Goal: Navigation & Orientation: Find specific page/section

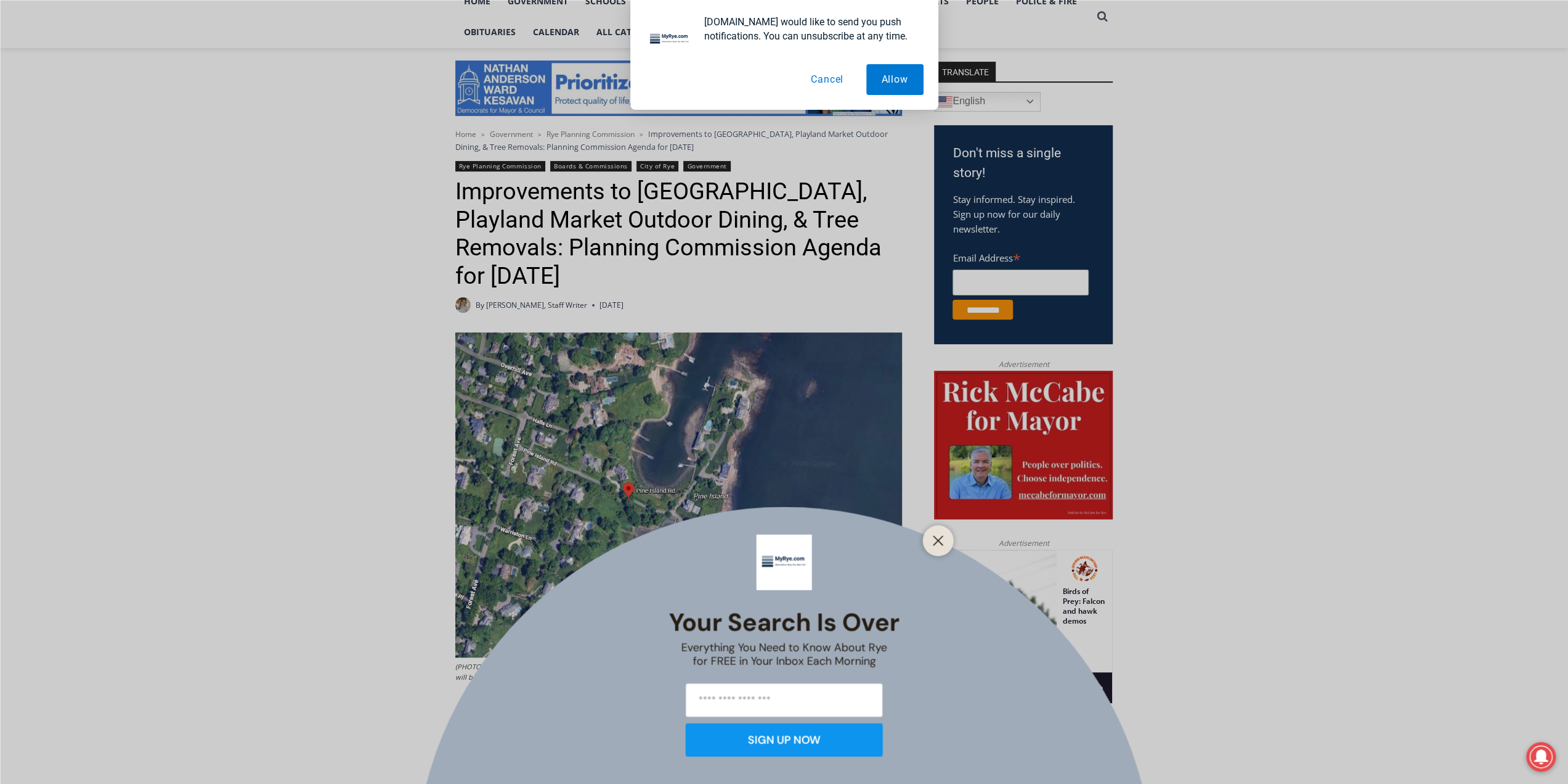
scroll to position [370, 0]
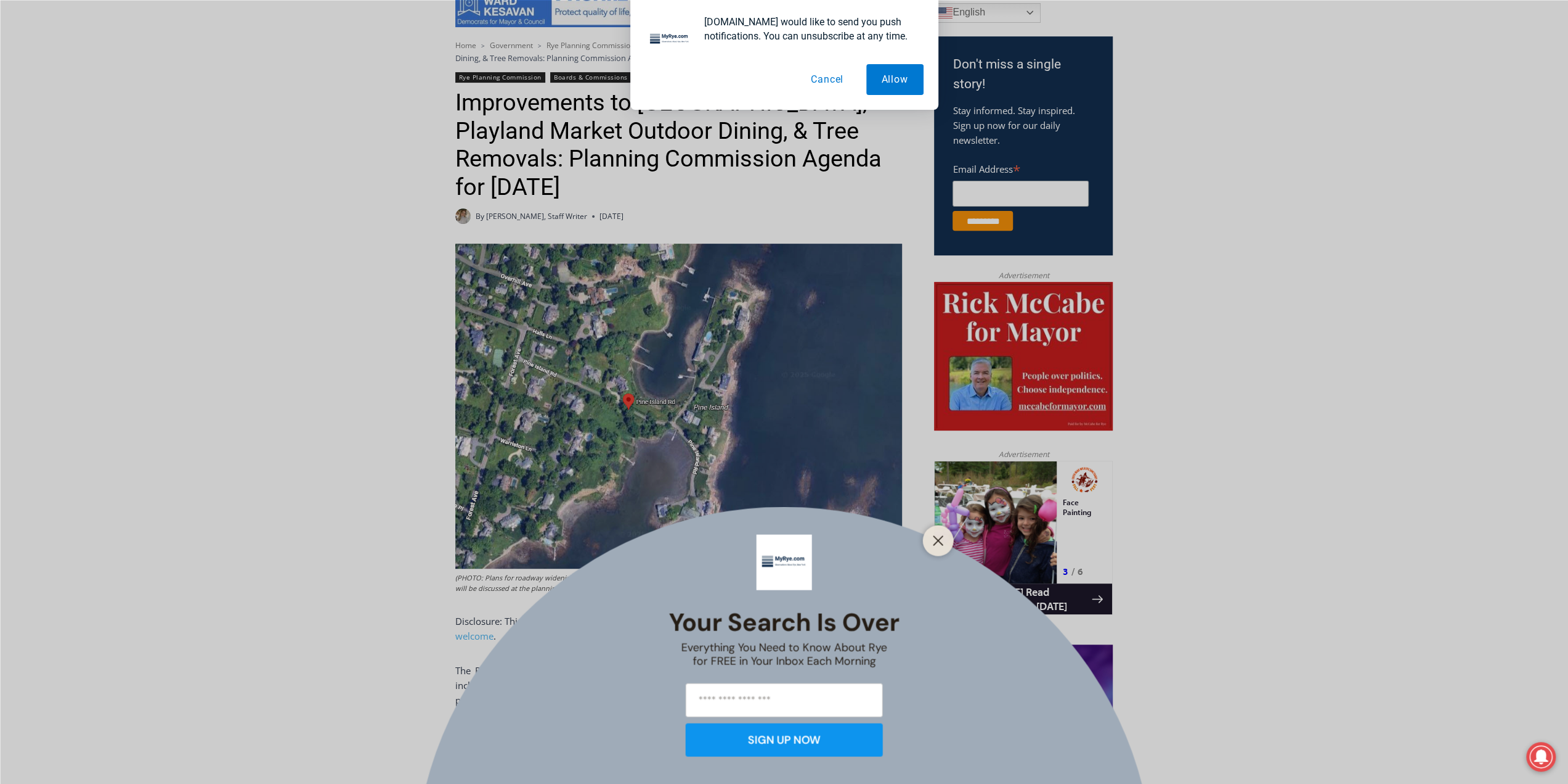
click at [814, 78] on button "Cancel" at bounding box center [827, 79] width 64 height 31
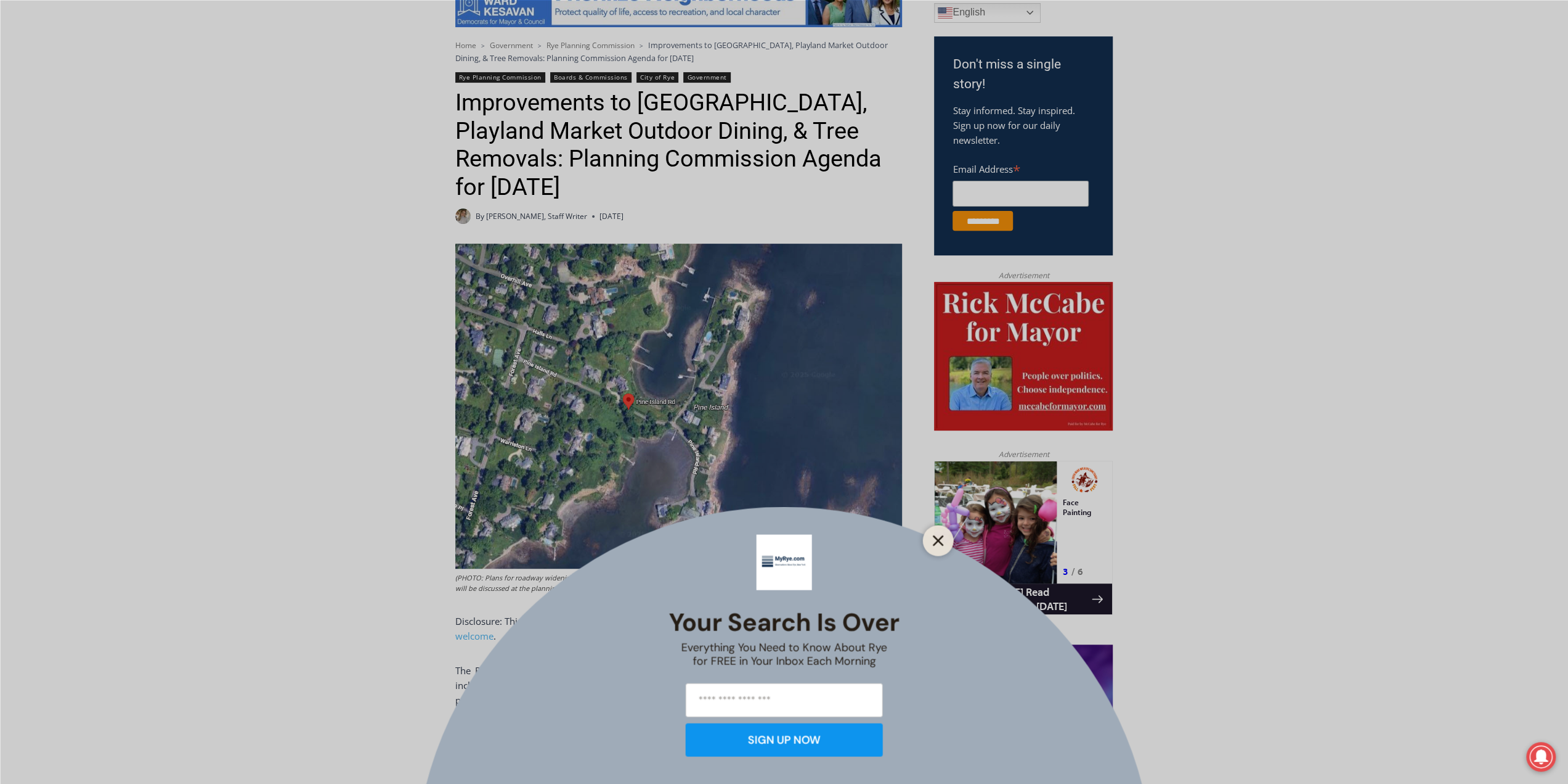
click at [936, 545] on icon "Close" at bounding box center [938, 540] width 11 height 11
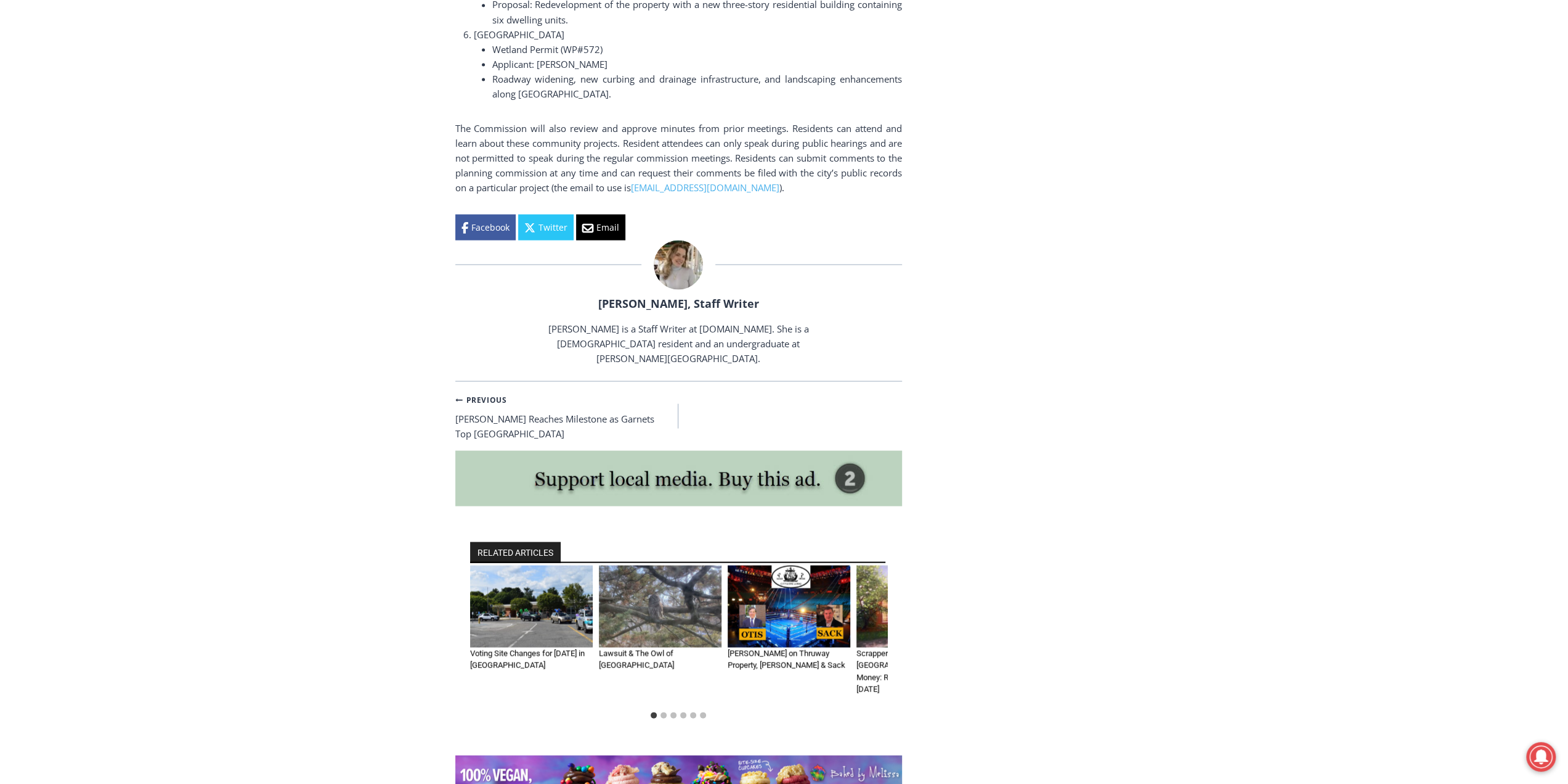
scroll to position [2404, 0]
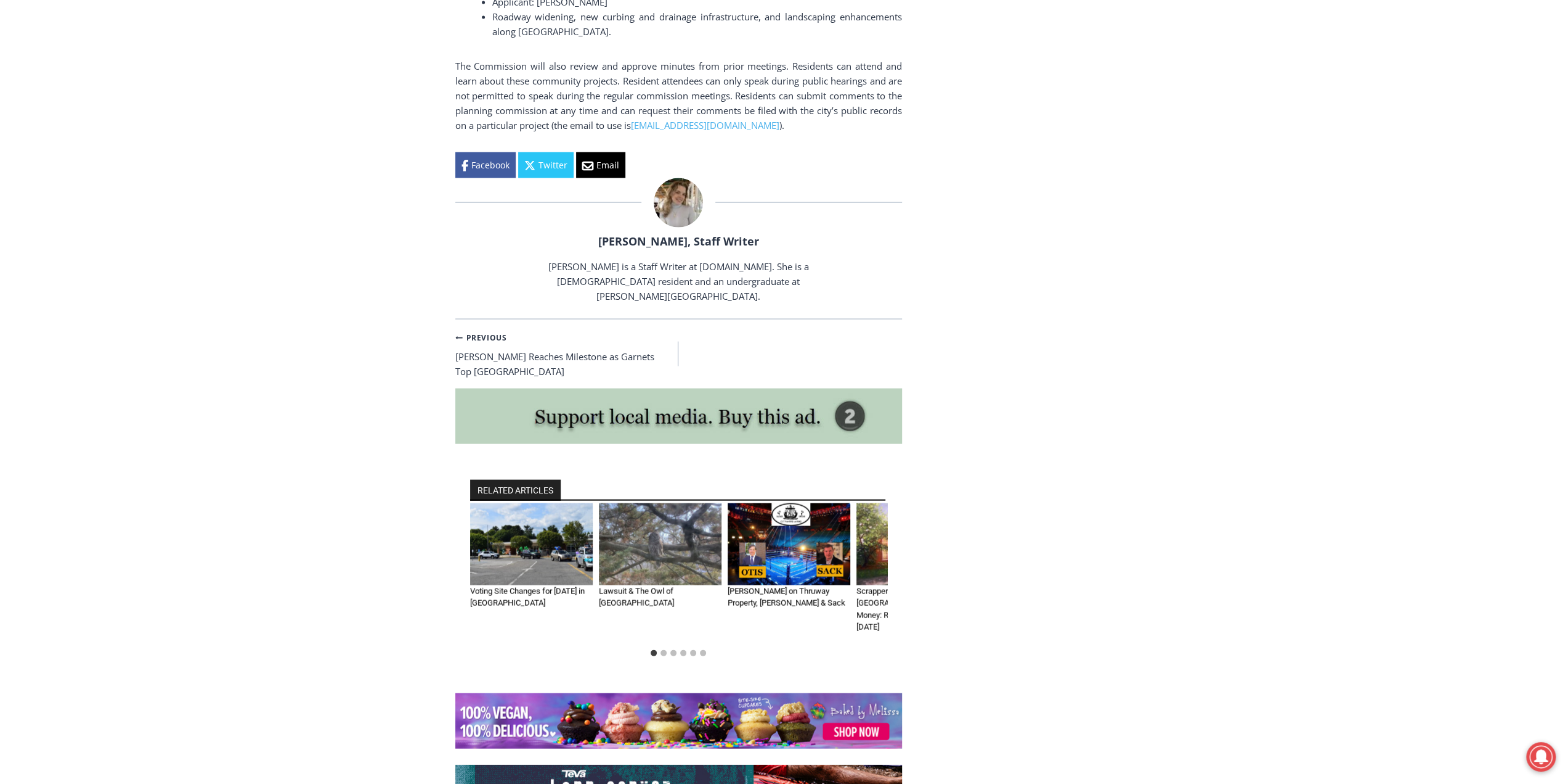
click at [626, 521] on img "2 of 6" at bounding box center [660, 544] width 123 height 82
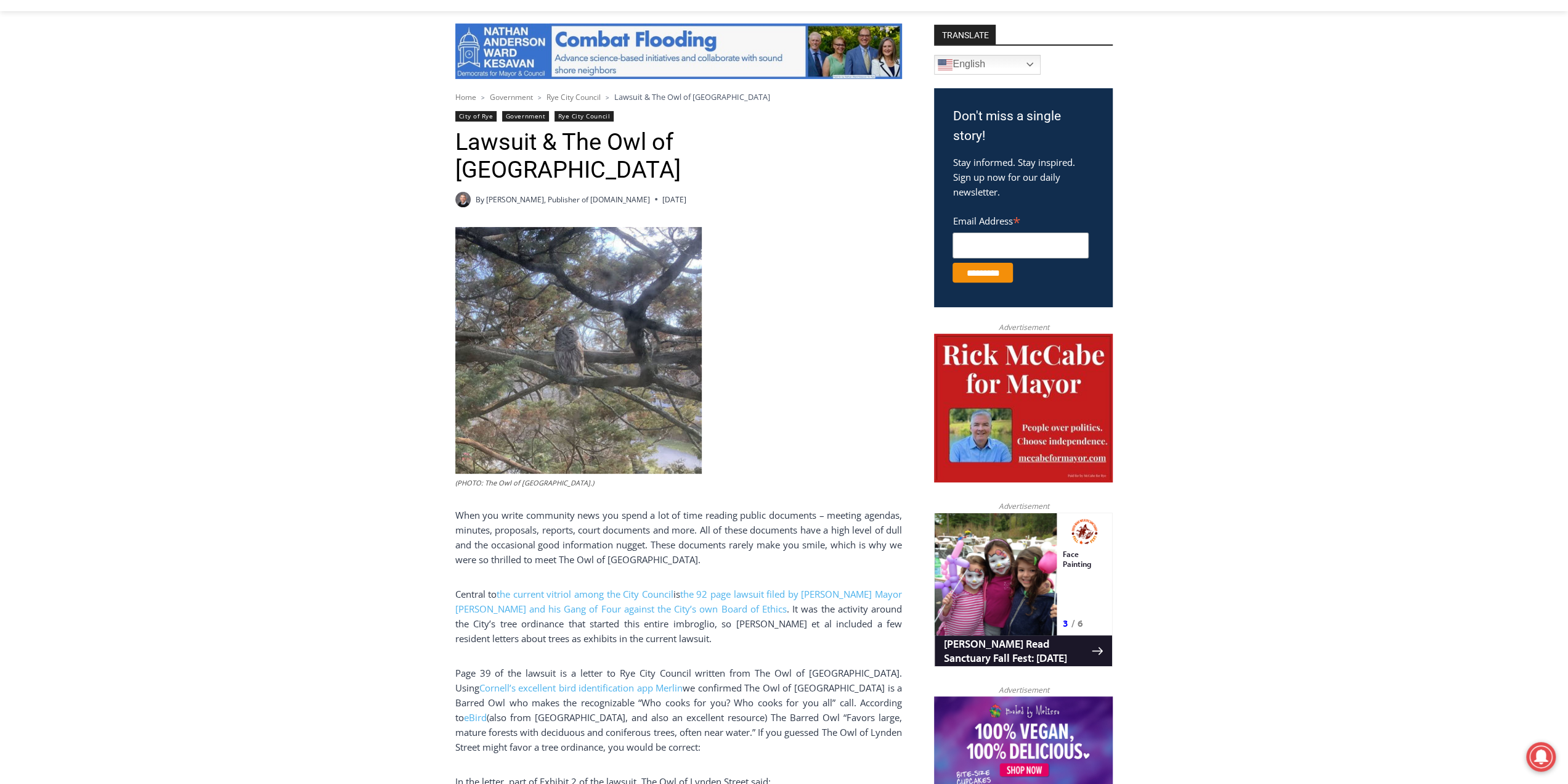
scroll to position [309, 0]
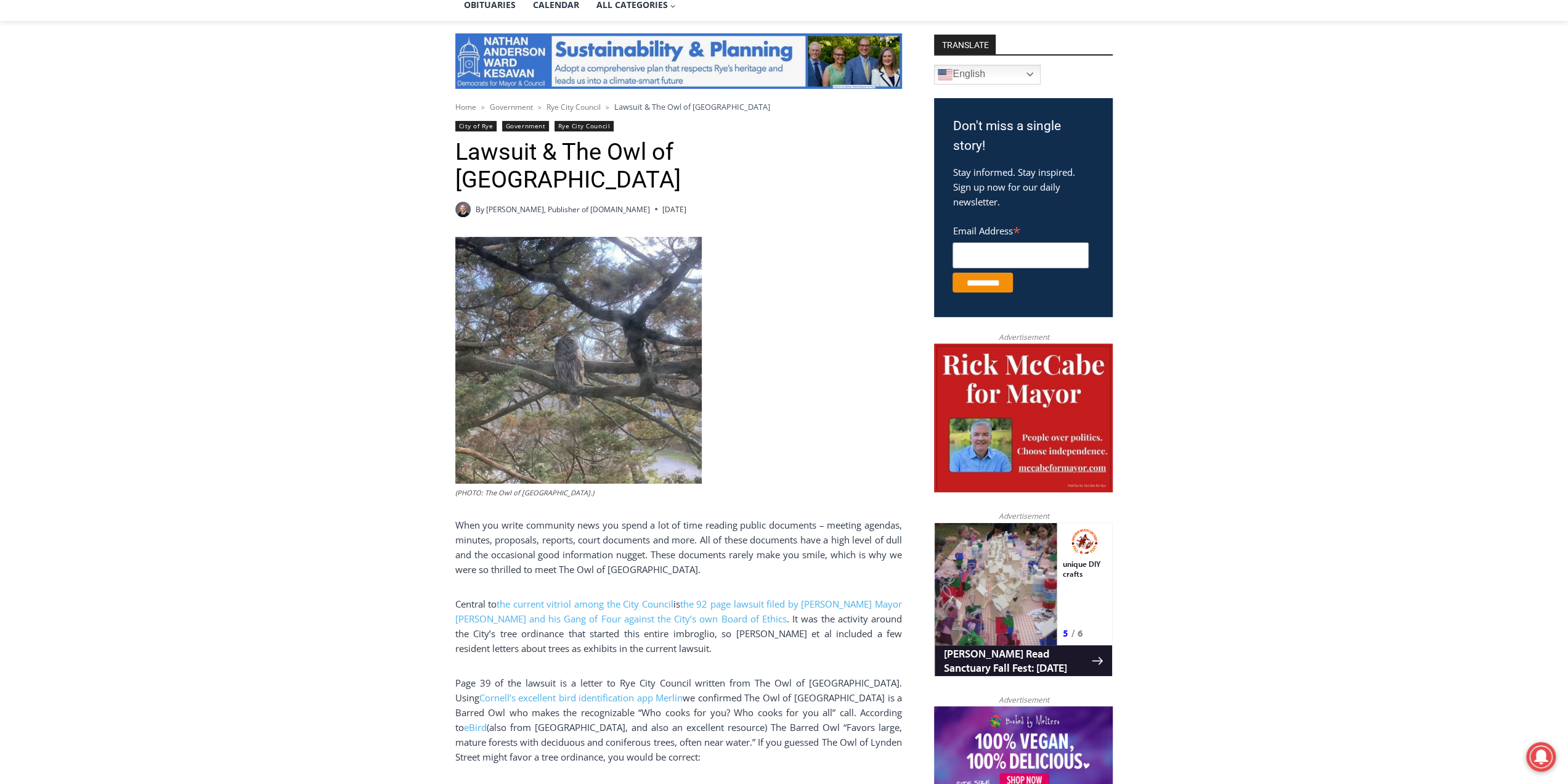
click at [466, 107] on span "Home" at bounding box center [465, 107] width 21 height 11
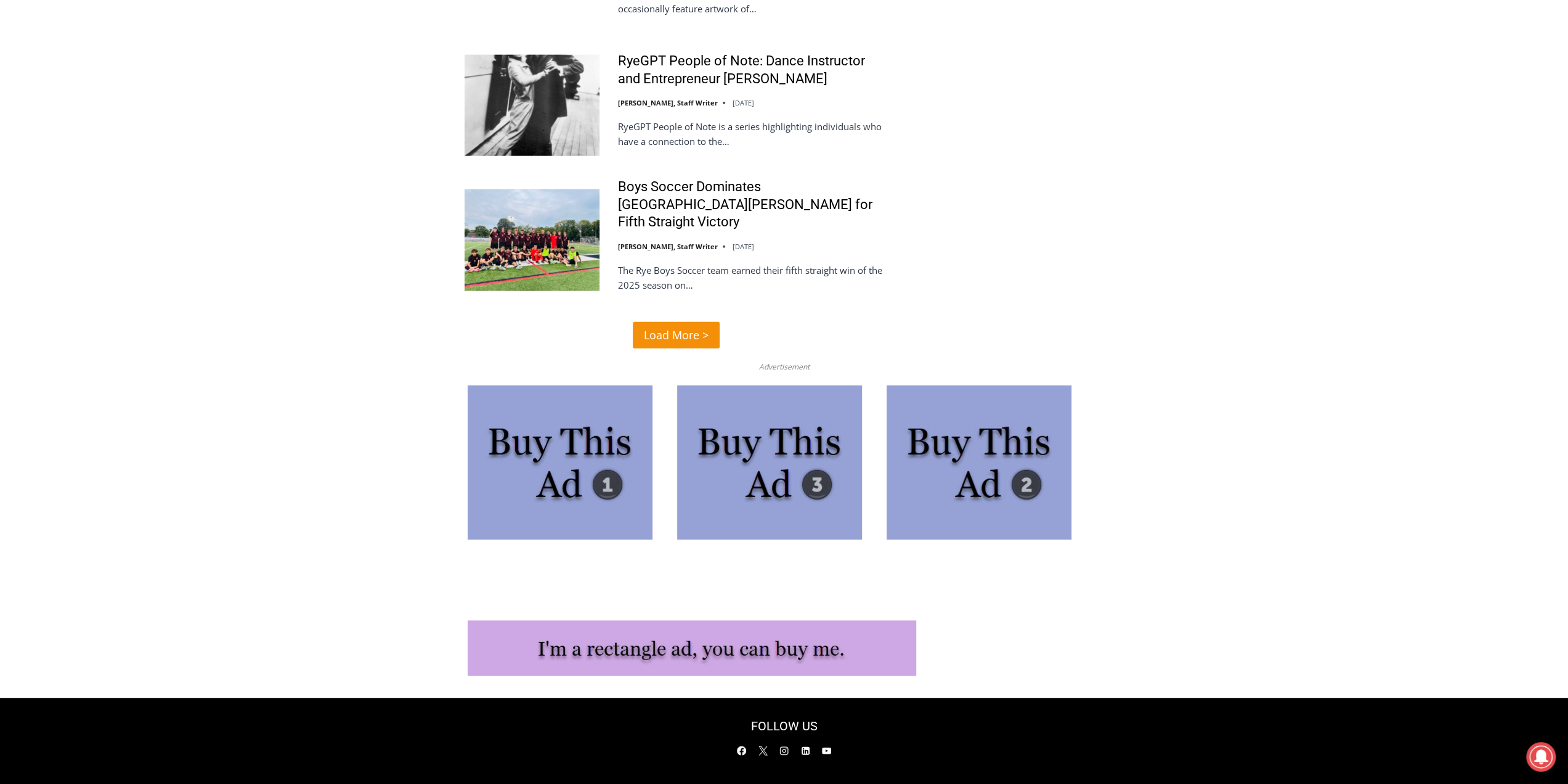
scroll to position [2975, 0]
click at [681, 321] on link "Load More >" at bounding box center [675, 334] width 86 height 26
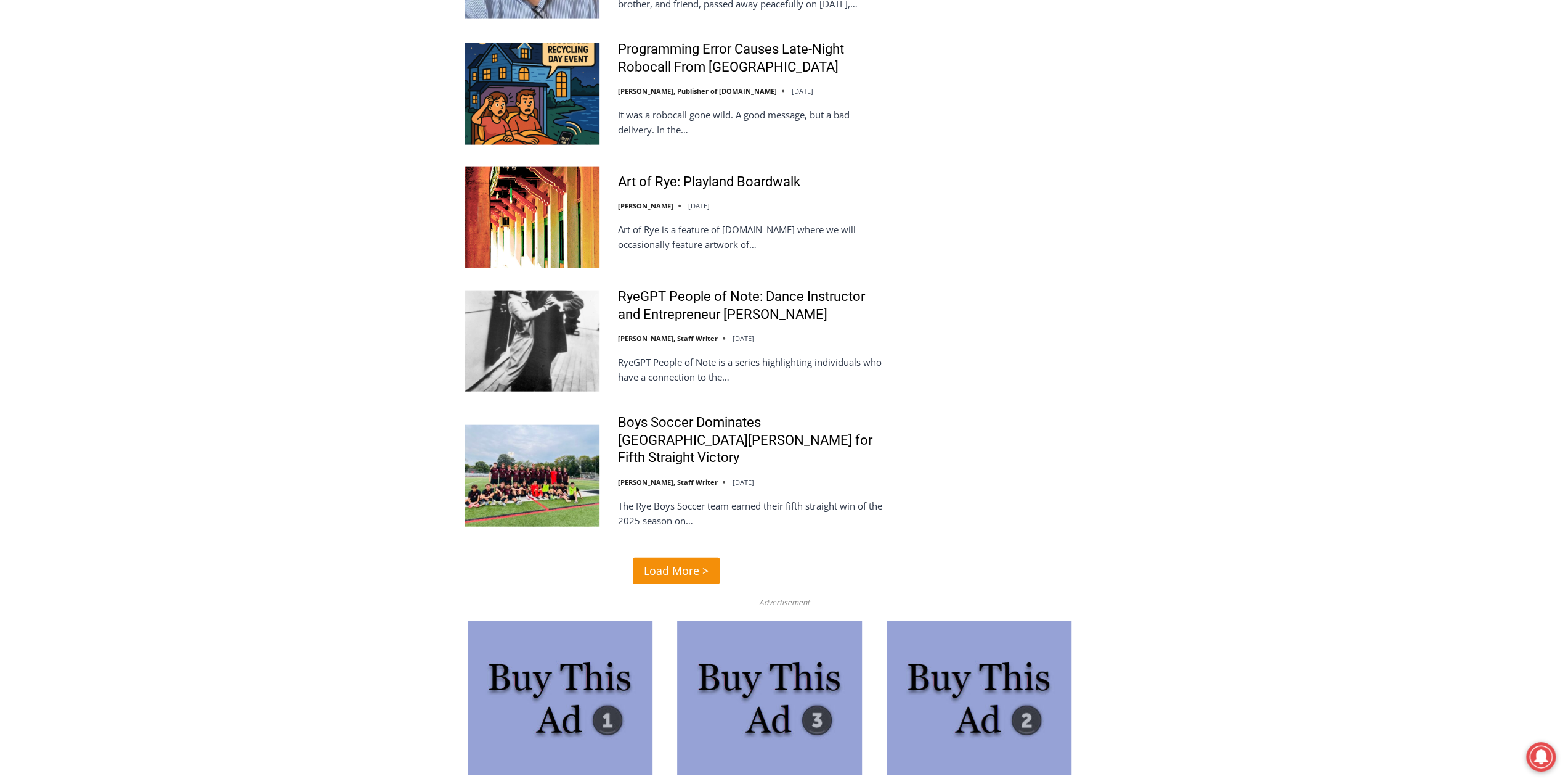
scroll to position [2728, 0]
